Goal: Navigation & Orientation: Find specific page/section

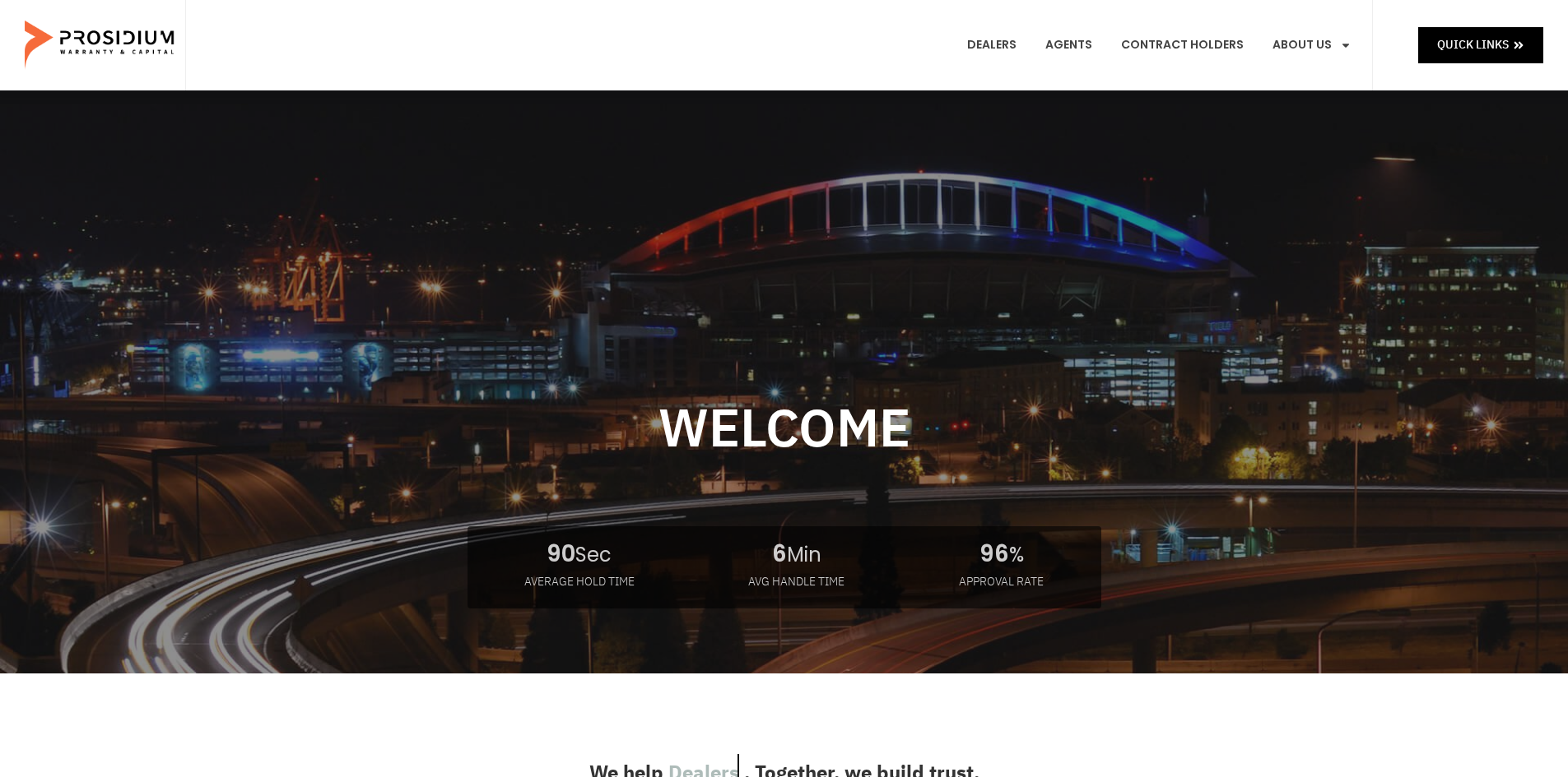
click at [1322, 177] on link "Leadership" at bounding box center [1340, 194] width 161 height 36
